Goal: Task Accomplishment & Management: Complete application form

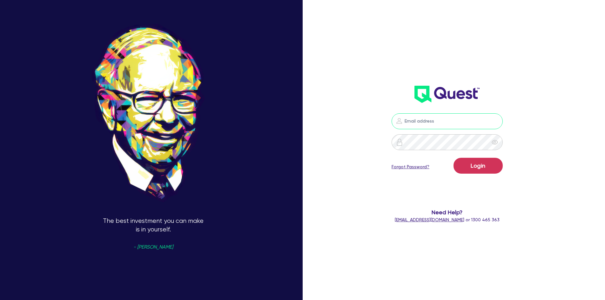
type input "[EMAIL_ADDRESS][DOMAIN_NAME]"
click at [498, 142] on icon "eye" at bounding box center [495, 142] width 6 height 6
click at [489, 166] on button "Login" at bounding box center [477, 166] width 49 height 16
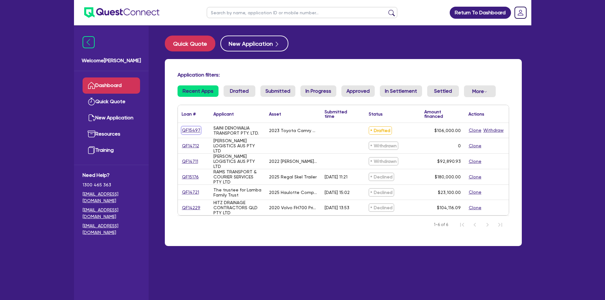
click at [192, 131] on link "QF15497" at bounding box center [191, 130] width 19 height 7
select select "Quest Finance - Own Book"
select select "CARS_AND_LIGHT_TRUCKS"
select select "PASSENGER_VEHICLES"
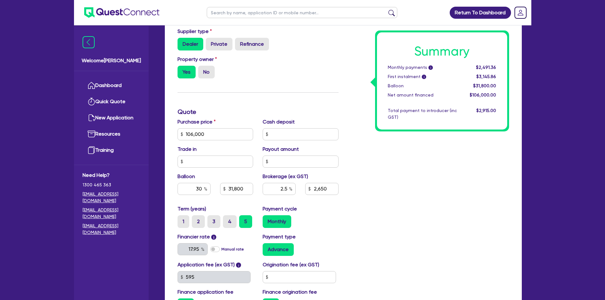
scroll to position [310, 0]
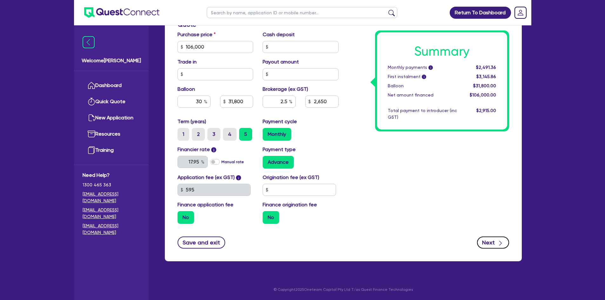
click at [488, 241] on button "Next" at bounding box center [493, 243] width 32 height 12
type input "106,000"
type input "31,800"
type input "2,650"
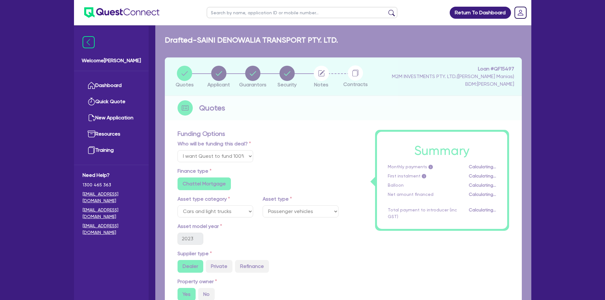
select select "COMPANY"
select select "TRANSPORT_WAREHOUSING"
select select "PASSENGERS_FREIGHT_TRANSPORT"
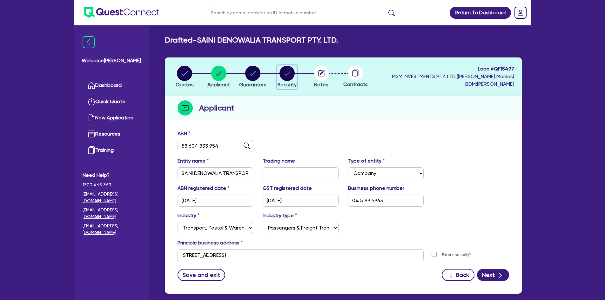
click at [290, 75] on circle "button" at bounding box center [286, 73] width 15 height 15
select select "CARS_AND_LIGHT_TRUCKS"
select select "PASSENGER_VEHICLES"
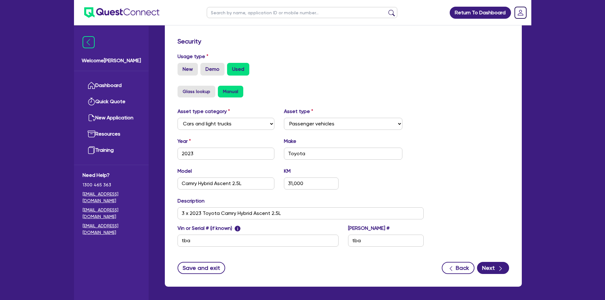
scroll to position [184, 0]
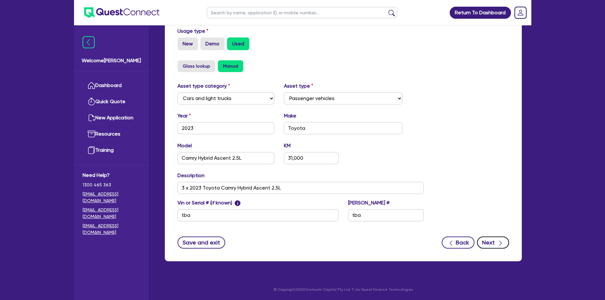
click at [493, 243] on button "Next" at bounding box center [493, 243] width 32 height 12
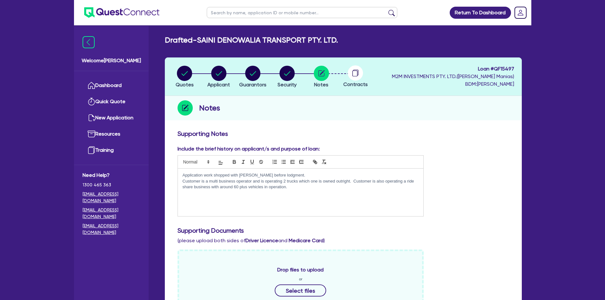
scroll to position [32, 0]
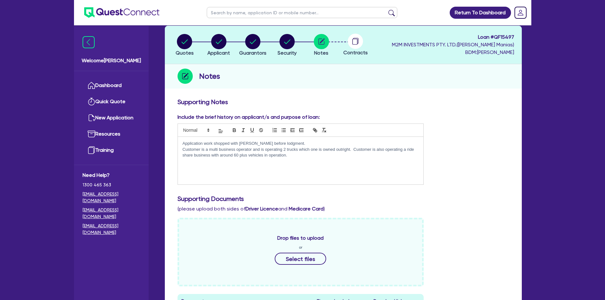
click at [347, 157] on p "Customer is a multi business operator and is operating 2 trucks which one is ow…" at bounding box center [301, 153] width 236 height 12
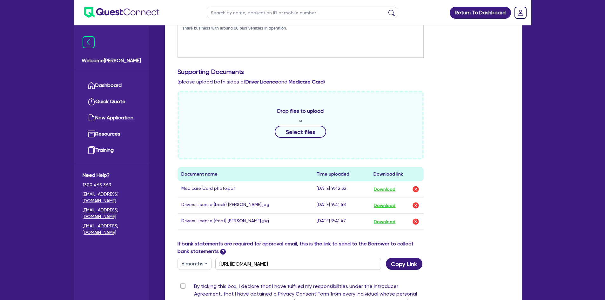
scroll to position [222, 0]
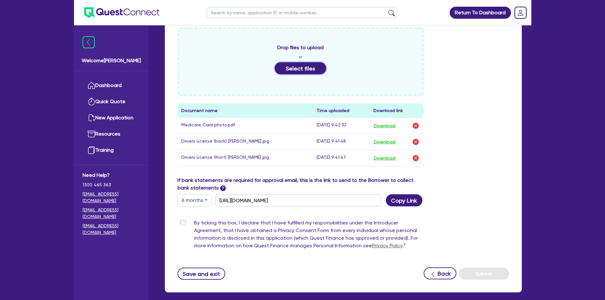
click at [302, 67] on button "Select files" at bounding box center [300, 68] width 51 height 12
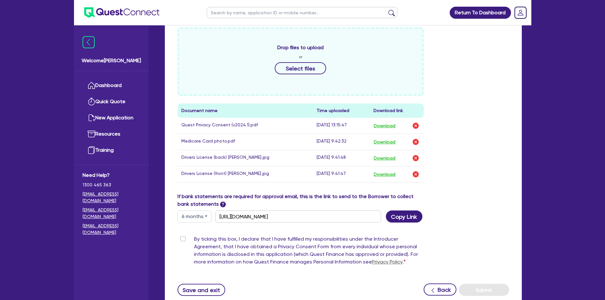
scroll to position [254, 0]
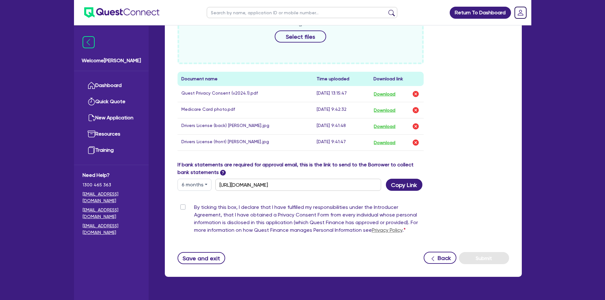
click at [194, 206] on label "By ticking this box, I declare that I have fulfilled my responsibilities under …" at bounding box center [309, 220] width 230 height 33
click at [182, 206] on input "By ticking this box, I declare that I have fulfilled my responsibilities under …" at bounding box center [180, 207] width 5 height 6
checkbox input "true"
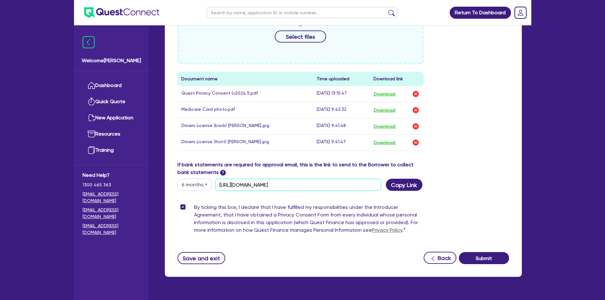
click at [345, 185] on input "[URL][DOMAIN_NAME]" at bounding box center [298, 185] width 166 height 12
click at [408, 187] on button "Copy Link" at bounding box center [404, 185] width 37 height 12
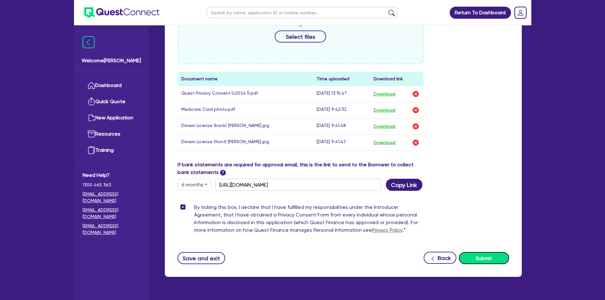
click at [485, 259] on button "Submit" at bounding box center [484, 258] width 50 height 12
